Goal: Complete application form: Complete application form

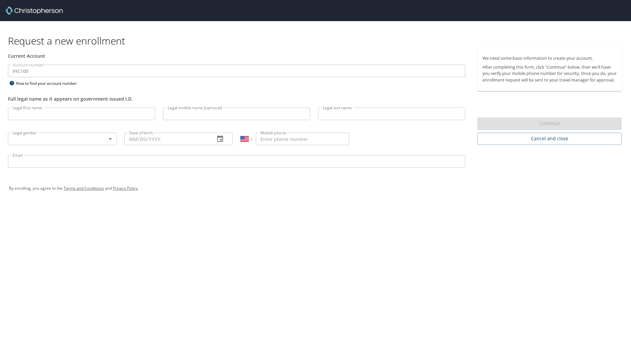
select select "US"
click at [88, 112] on input "Legal first name" at bounding box center [81, 114] width 147 height 13
type input "Hailee"
type input "Brown"
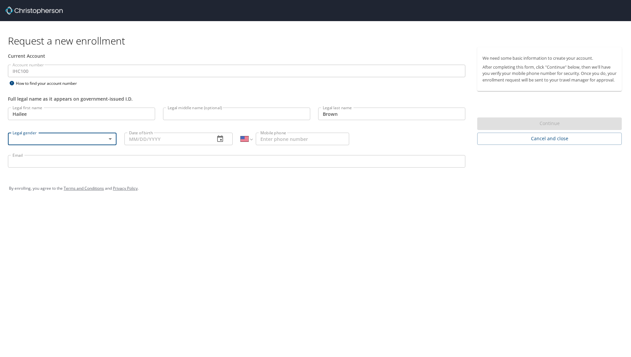
click at [112, 139] on body "Request a new enrollment Current Account Account number IHC100 Account number H…" at bounding box center [315, 178] width 631 height 357
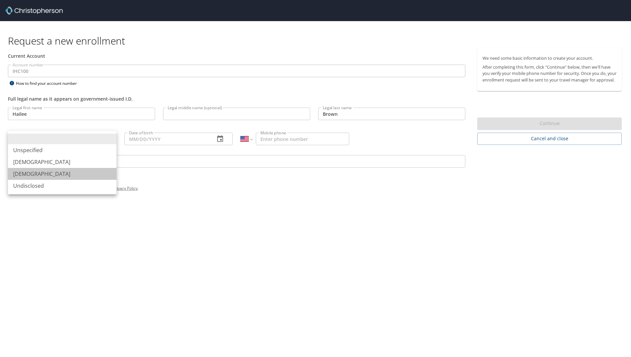
click at [37, 172] on li "[DEMOGRAPHIC_DATA]" at bounding box center [62, 174] width 108 height 12
type input "[DEMOGRAPHIC_DATA]"
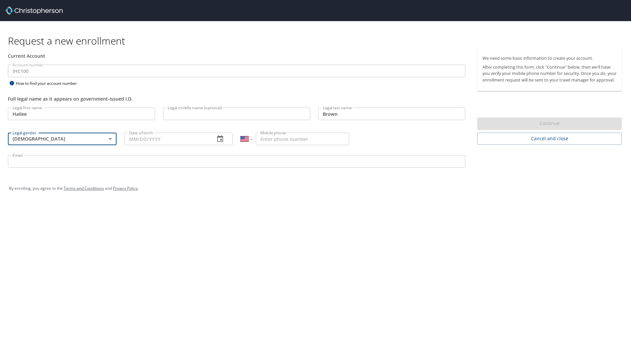
click at [150, 141] on input "Date of birth" at bounding box center [166, 139] width 85 height 13
type input "[DATE]"
click at [279, 137] on input "Mobile phone" at bounding box center [302, 139] width 93 height 13
type input "[PHONE_NUMBER]"
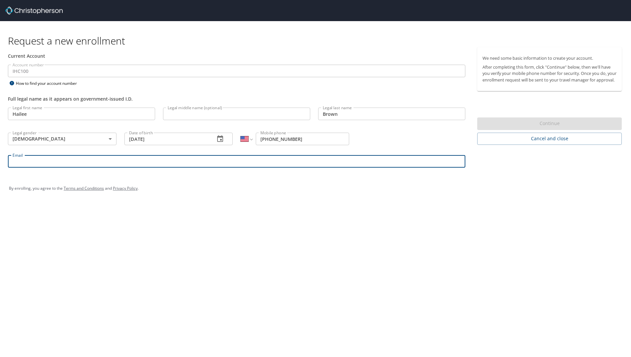
click at [198, 162] on input "Email" at bounding box center [236, 161] width 457 height 13
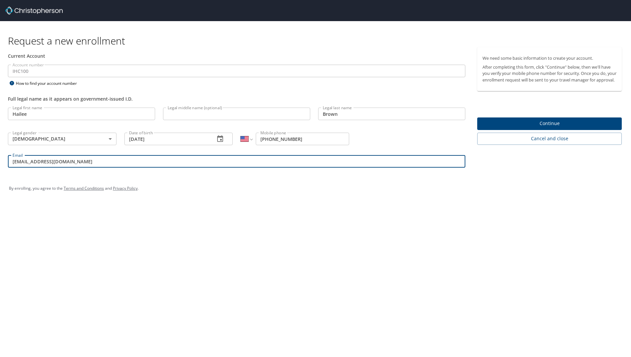
type input "[EMAIL_ADDRESS][DOMAIN_NAME]"
click at [554, 127] on span "Continue" at bounding box center [549, 123] width 134 height 8
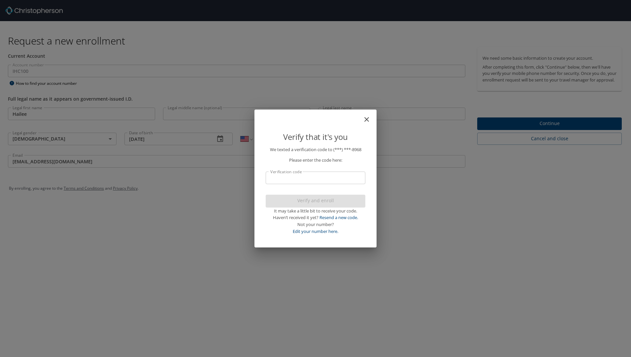
click at [307, 181] on input "Verification code" at bounding box center [315, 177] width 100 height 13
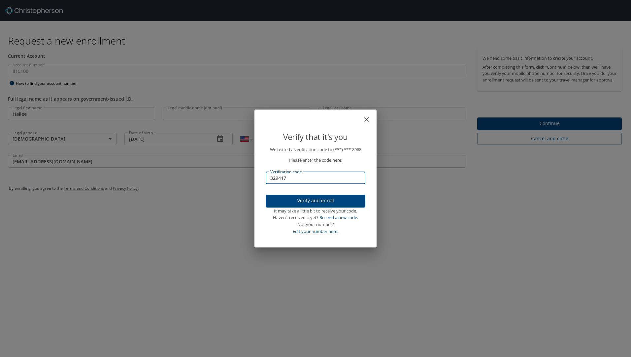
type input "329417"
click at [310, 198] on span "Verify and enroll" at bounding box center [315, 201] width 89 height 8
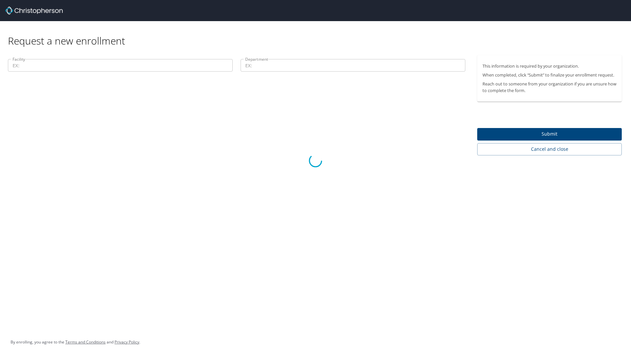
click at [119, 68] on div at bounding box center [315, 160] width 631 height 392
click at [50, 66] on div at bounding box center [315, 160] width 631 height 392
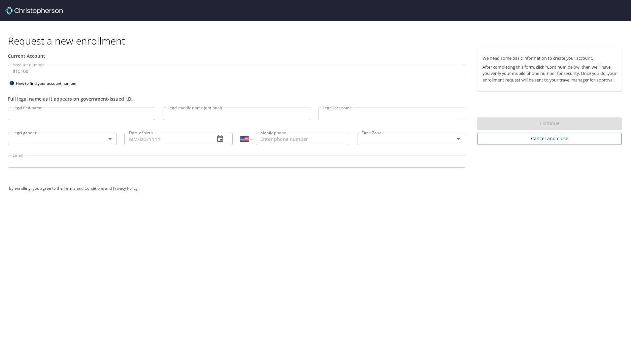
select select "US"
click at [27, 112] on input "Legal first name" at bounding box center [81, 114] width 147 height 13
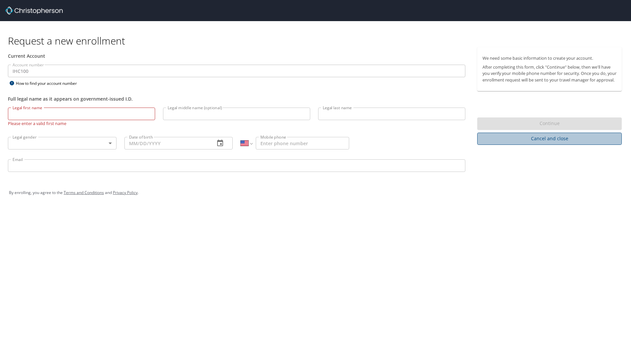
click at [512, 142] on span "Cancel and close" at bounding box center [549, 139] width 134 height 8
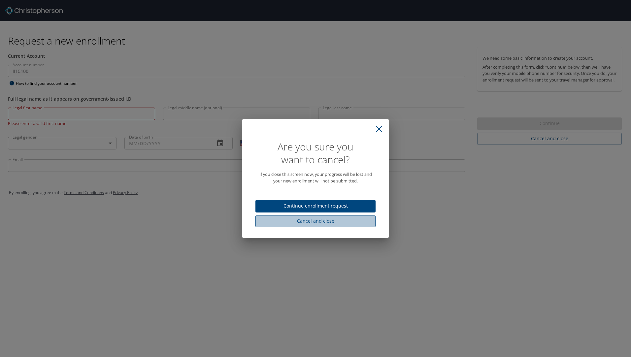
click at [316, 223] on span "Cancel and close" at bounding box center [315, 221] width 109 height 8
